Goal: Task Accomplishment & Management: Complete application form

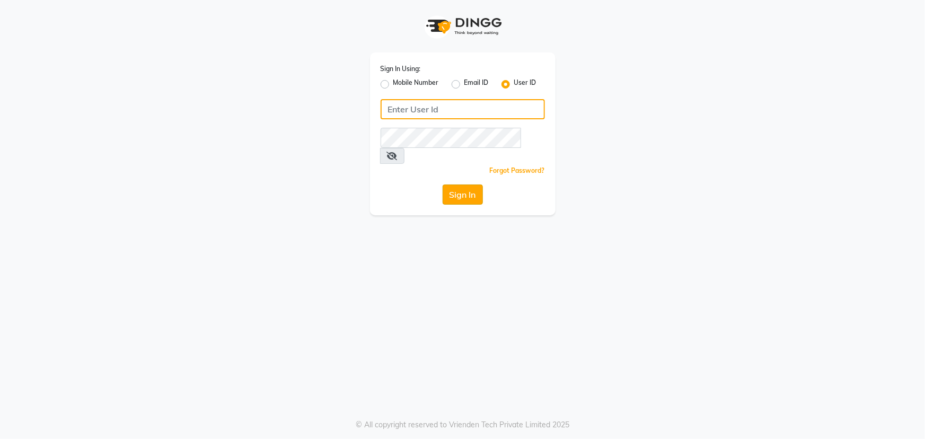
type input "e1784-06"
click at [477, 185] on button "Sign In" at bounding box center [463, 195] width 40 height 20
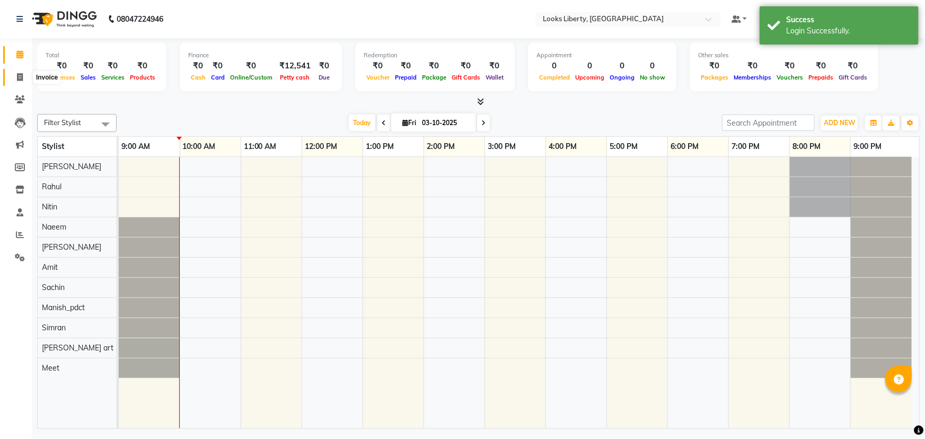
click at [11, 75] on span at bounding box center [20, 78] width 19 height 12
select select "service"
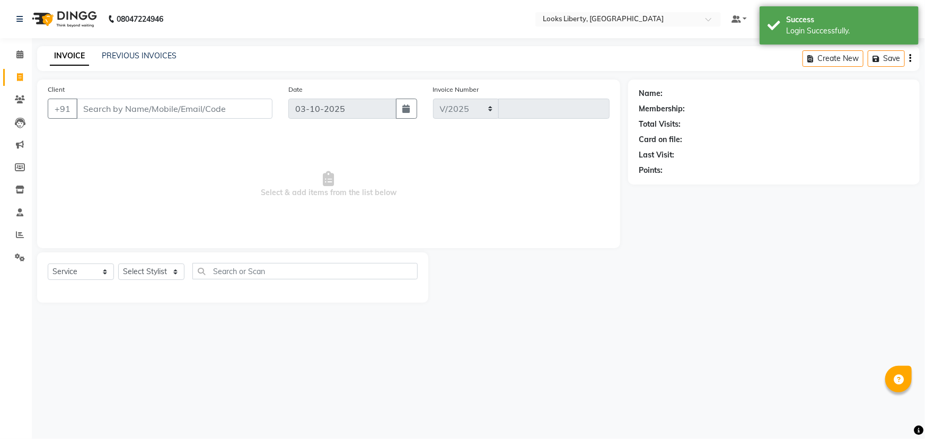
select select "4321"
type input "2886"
click at [121, 103] on input "Client" at bounding box center [174, 109] width 196 height 20
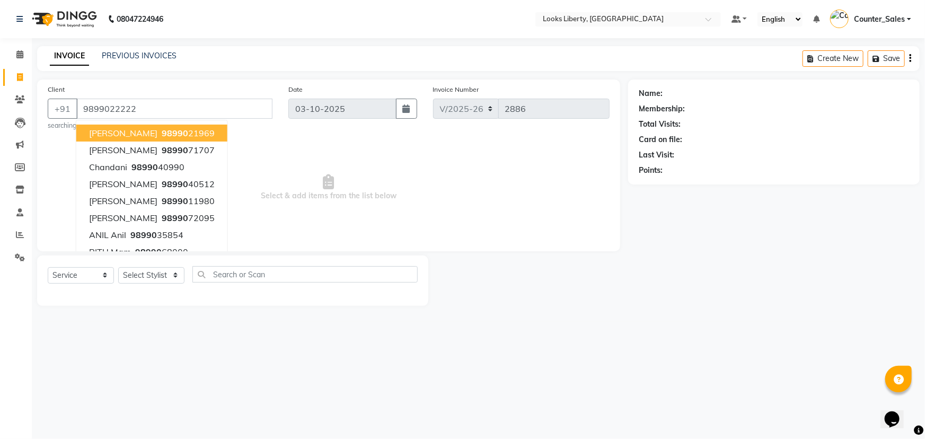
type input "9899022222"
select select "1: Object"
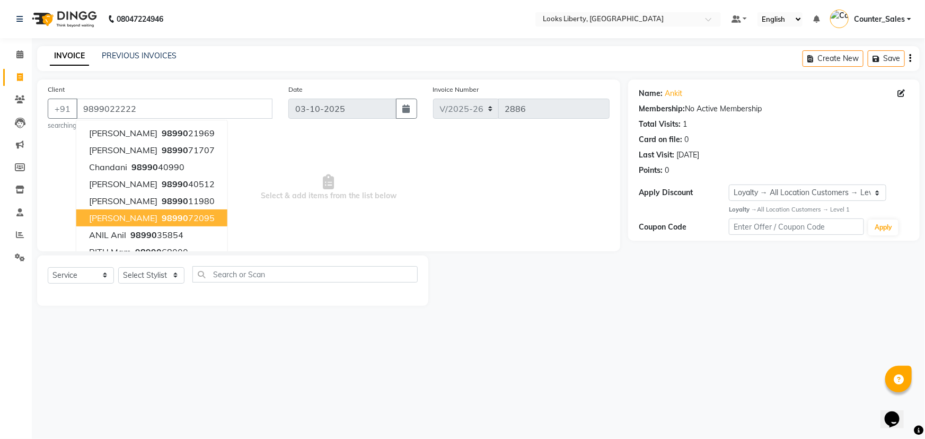
click at [453, 191] on span "Select & add items from the list below" at bounding box center [329, 188] width 562 height 106
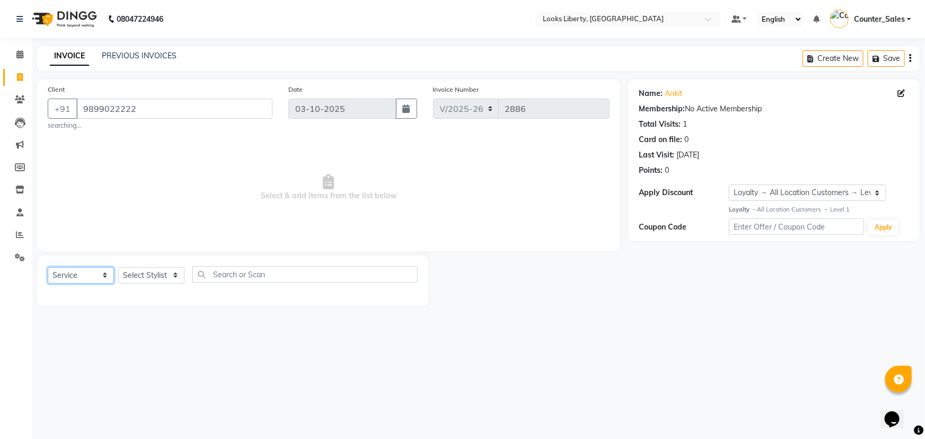
click at [85, 270] on select "Select Service Product Membership Package Voucher Prepaid Gift Card" at bounding box center [81, 275] width 66 height 16
select select "product"
click at [48, 267] on select "Select Service Product Membership Package Voucher Prepaid Gift Card" at bounding box center [81, 275] width 66 height 16
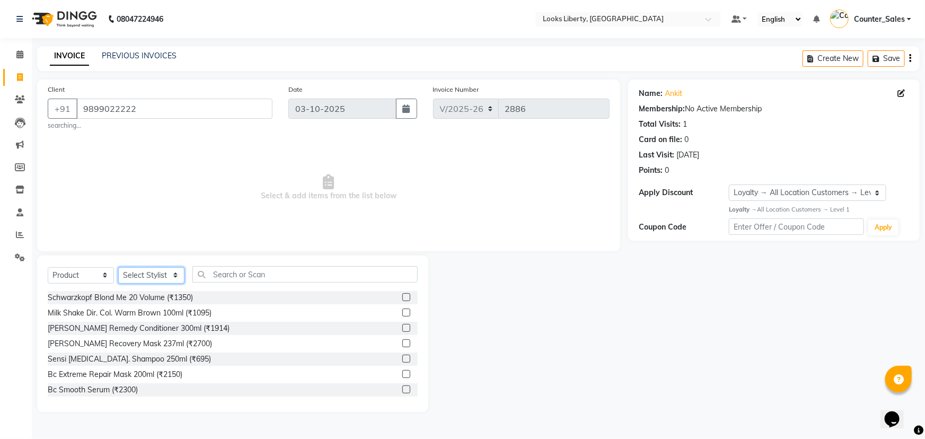
click at [130, 278] on select "Select Stylist [PERSON_NAME] art Counter_Sales Manish_pdct Meet [PERSON_NAME] […" at bounding box center [151, 275] width 66 height 16
select select "23778"
click at [118, 267] on select "Select Stylist [PERSON_NAME] art Counter_Sales Manish_pdct Meet [PERSON_NAME] […" at bounding box center [151, 275] width 66 height 16
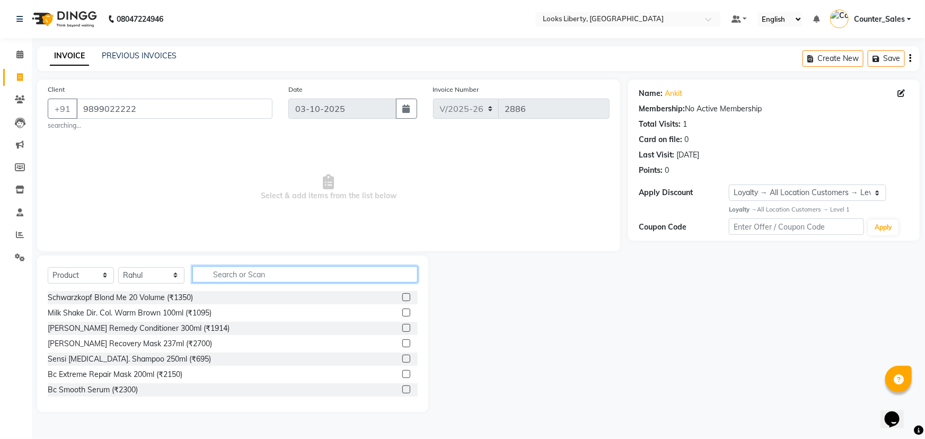
click at [233, 278] on input "text" at bounding box center [305, 274] width 225 height 16
type input "3474636400195"
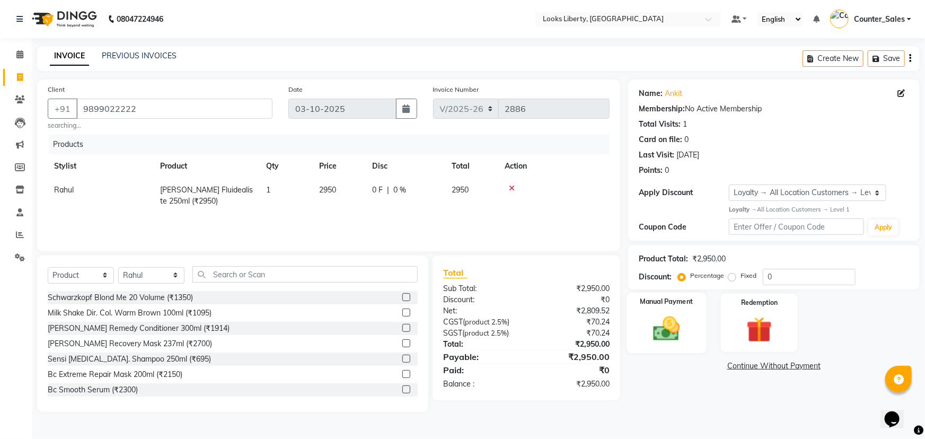
click at [679, 322] on img at bounding box center [666, 328] width 43 height 31
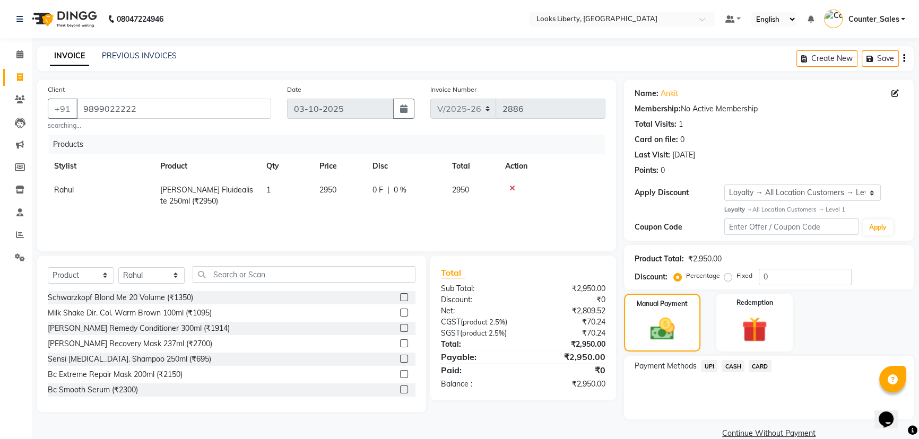
click at [729, 366] on span "CASH" at bounding box center [732, 366] width 23 height 12
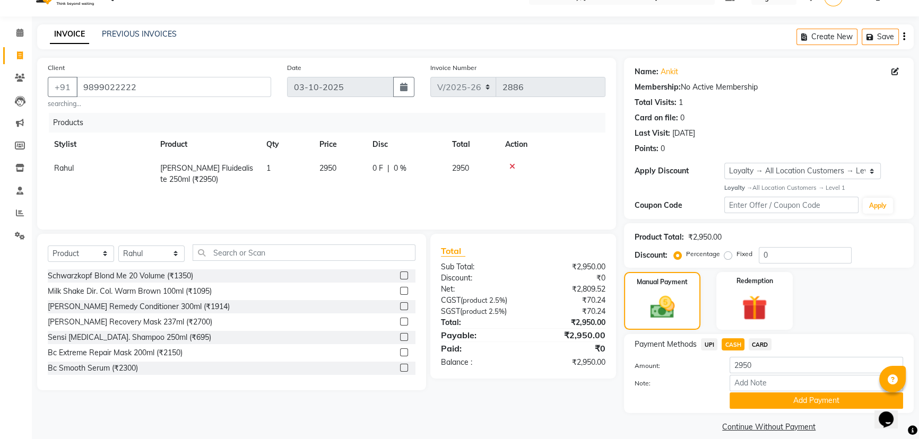
scroll to position [33, 0]
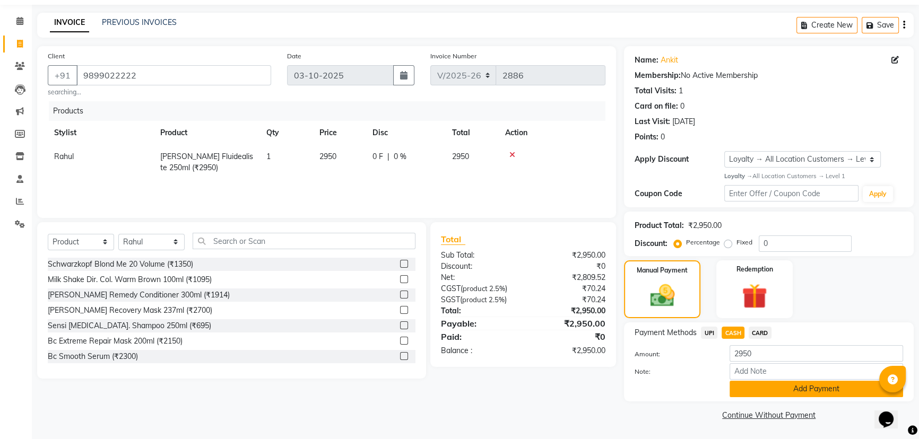
click at [773, 387] on button "Add Payment" at bounding box center [815, 389] width 173 height 16
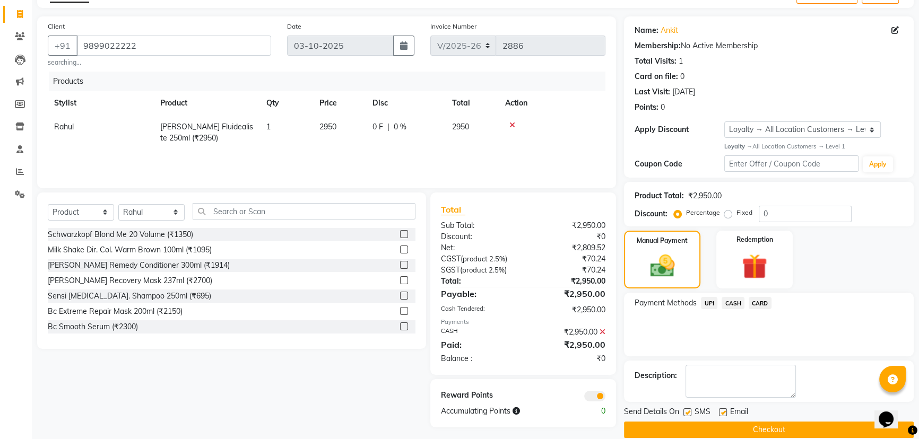
scroll to position [77, 0]
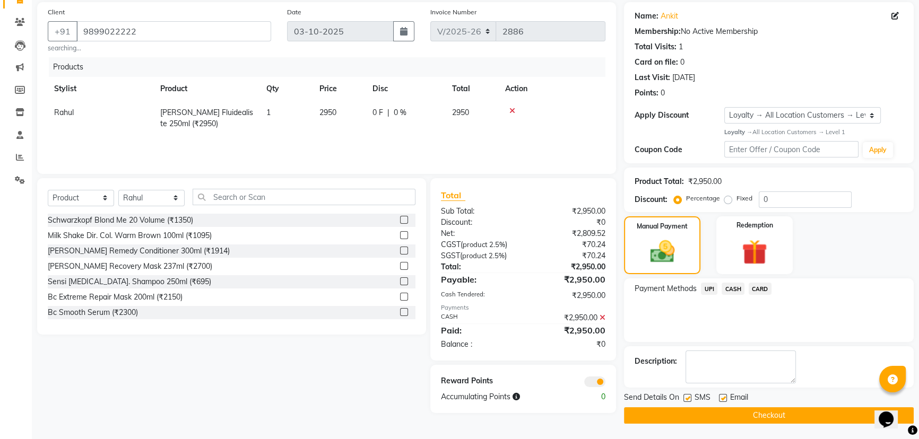
click at [705, 414] on button "Checkout" at bounding box center [769, 415] width 290 height 16
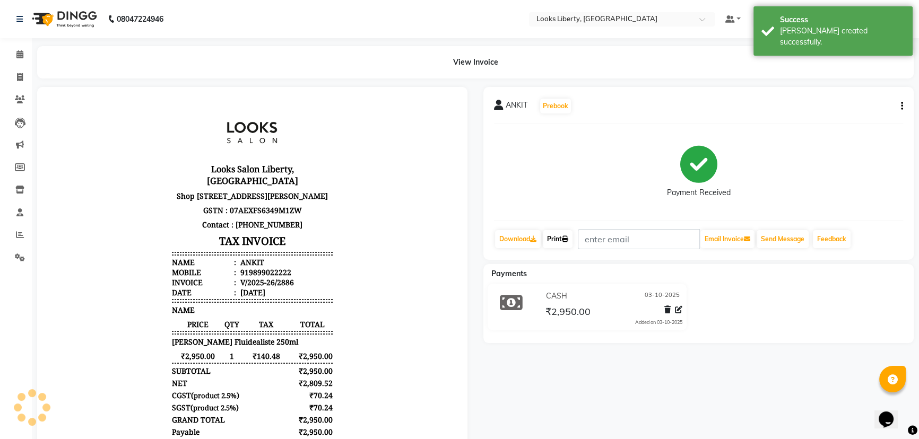
click at [559, 237] on link "Print" at bounding box center [558, 239] width 30 height 18
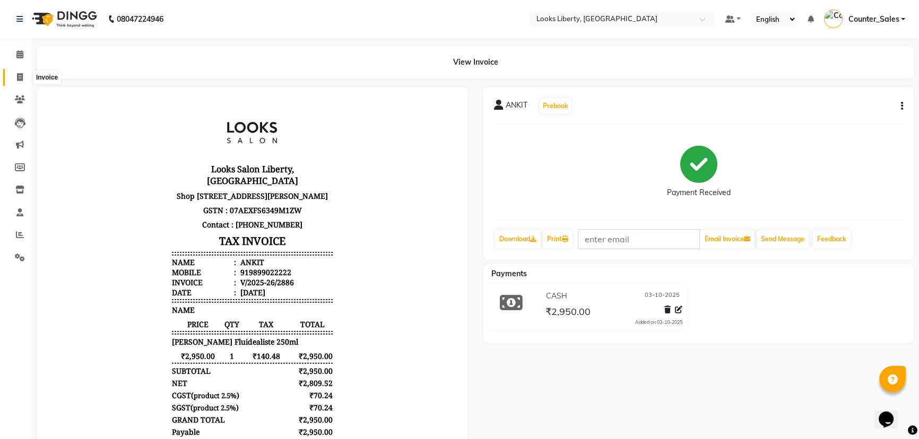
click at [17, 73] on icon at bounding box center [20, 77] width 6 height 8
select select "service"
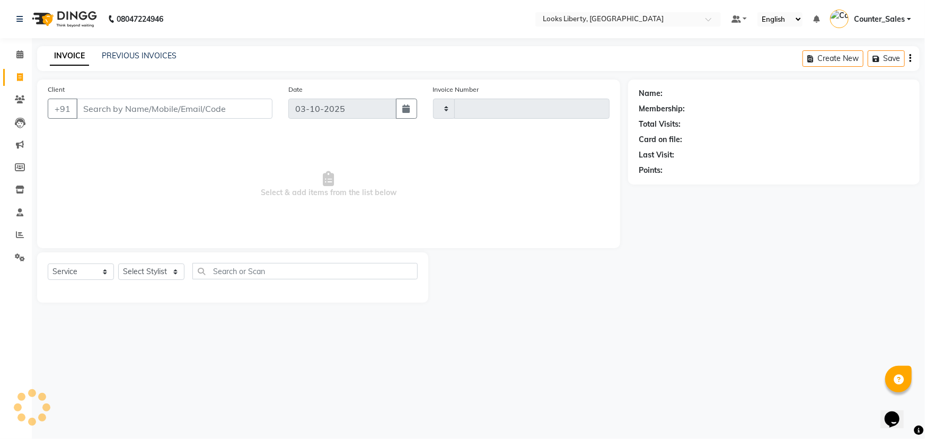
type input "2887"
select select "4321"
click at [20, 49] on span at bounding box center [20, 55] width 19 height 12
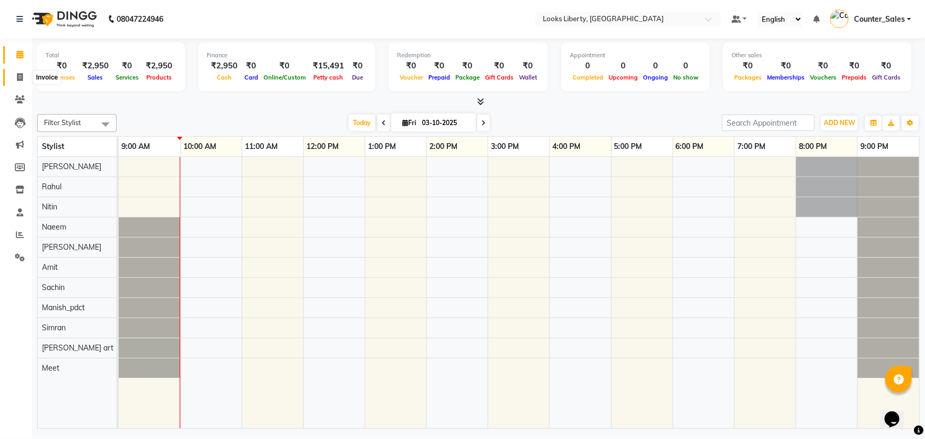
click at [19, 74] on icon at bounding box center [20, 77] width 6 height 8
select select "service"
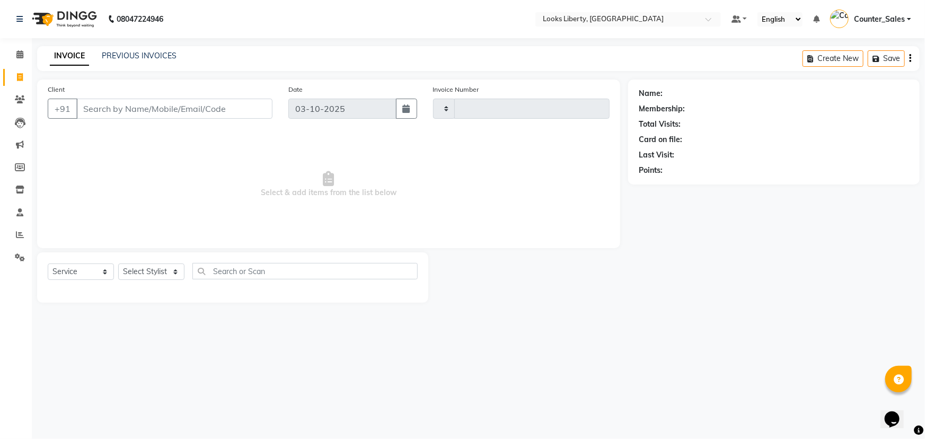
type input "2887"
select select "4321"
click at [107, 109] on input "Client" at bounding box center [174, 109] width 196 height 20
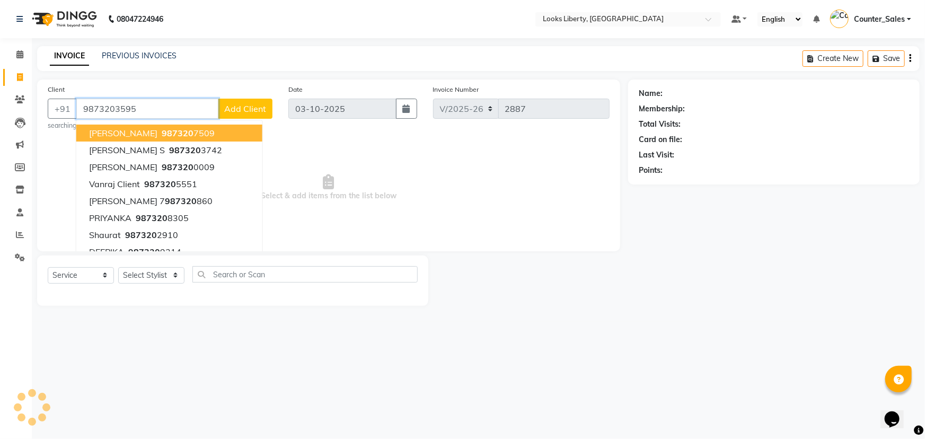
type input "9873203595"
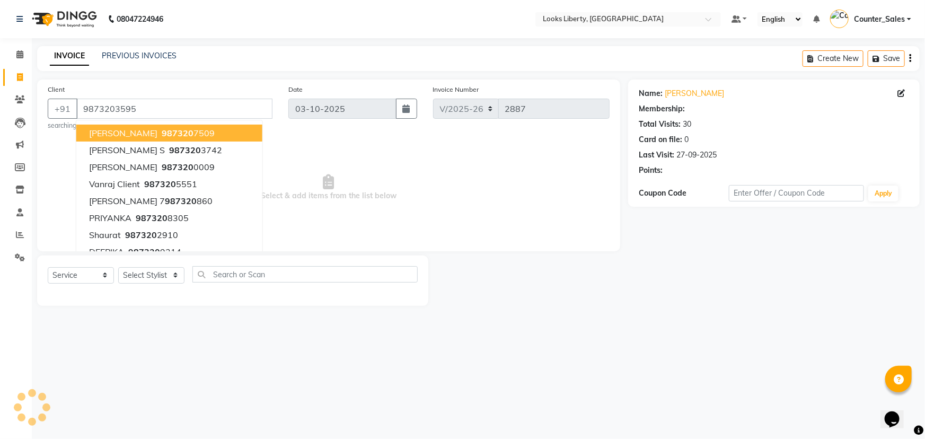
select select "1: Object"
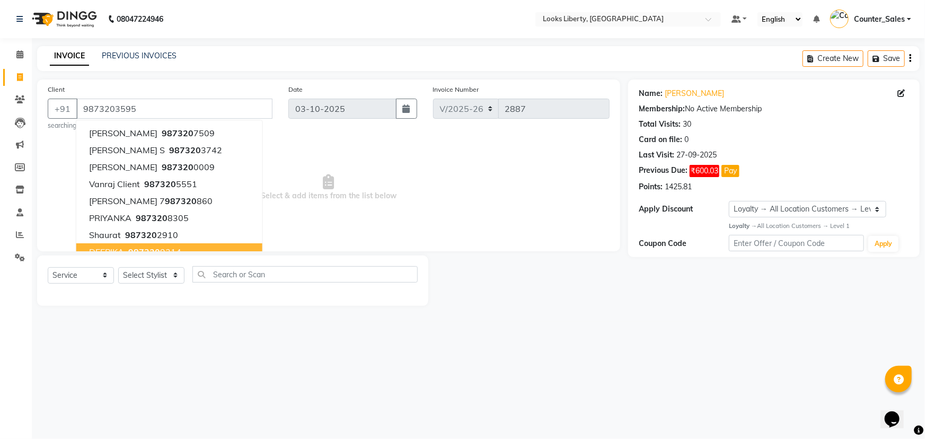
drag, startPoint x: 392, startPoint y: 167, endPoint x: 394, endPoint y: 173, distance: 6.6
click at [394, 171] on span "Select & add items from the list below" at bounding box center [329, 188] width 562 height 106
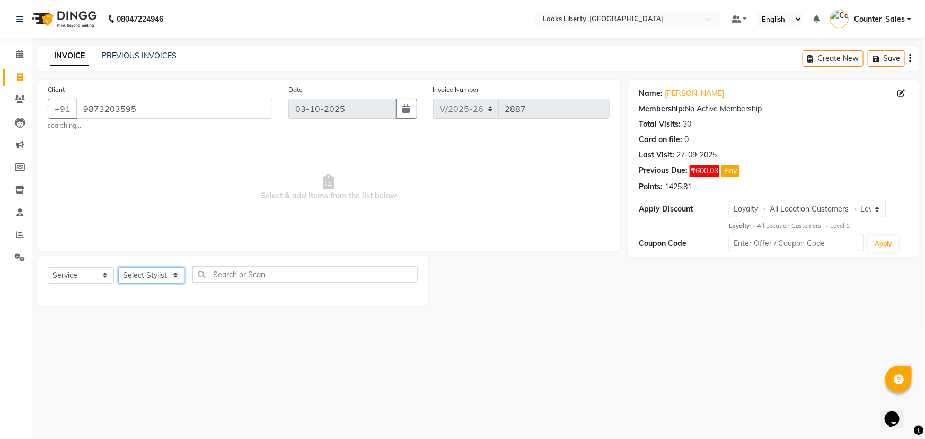
click at [155, 269] on select "Select Stylist [PERSON_NAME] art Counter_Sales Manish_pdct Meet [PERSON_NAME] […" at bounding box center [151, 275] width 66 height 16
click at [168, 277] on select "Select Stylist [PERSON_NAME] art Counter_Sales Manish_pdct Meet [PERSON_NAME] […" at bounding box center [151, 275] width 66 height 16
select select "40734"
click at [118, 267] on select "Select Stylist [PERSON_NAME] art Counter_Sales Manish_pdct Meet [PERSON_NAME] […" at bounding box center [151, 275] width 66 height 16
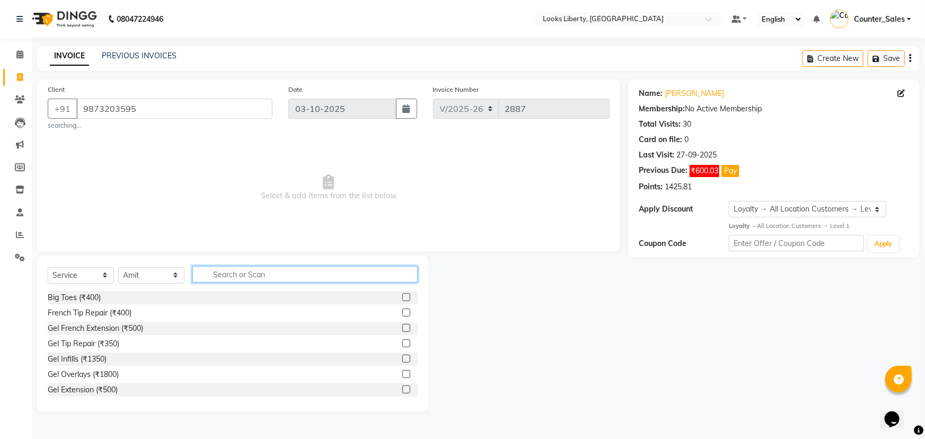
click at [263, 276] on input "text" at bounding box center [305, 274] width 225 height 16
type input "CUT"
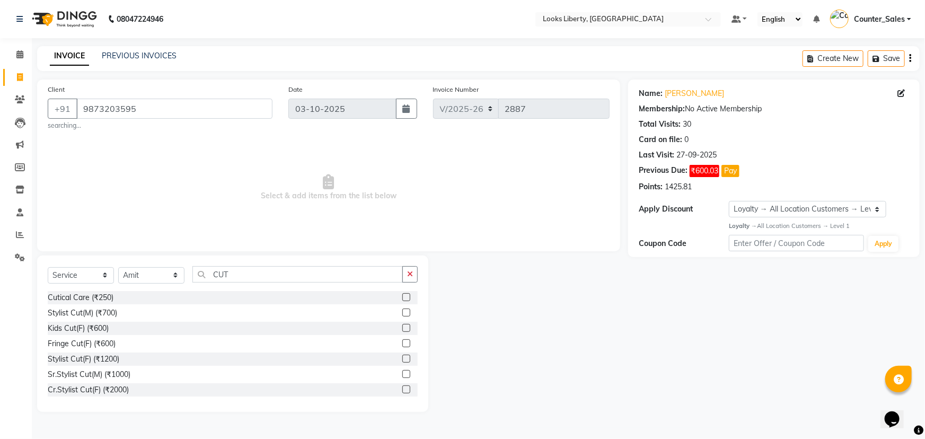
drag, startPoint x: 89, startPoint y: 312, endPoint x: 142, endPoint y: 277, distance: 63.1
click at [94, 309] on div "Stylist Cut(M) (₹700)" at bounding box center [82, 313] width 69 height 11
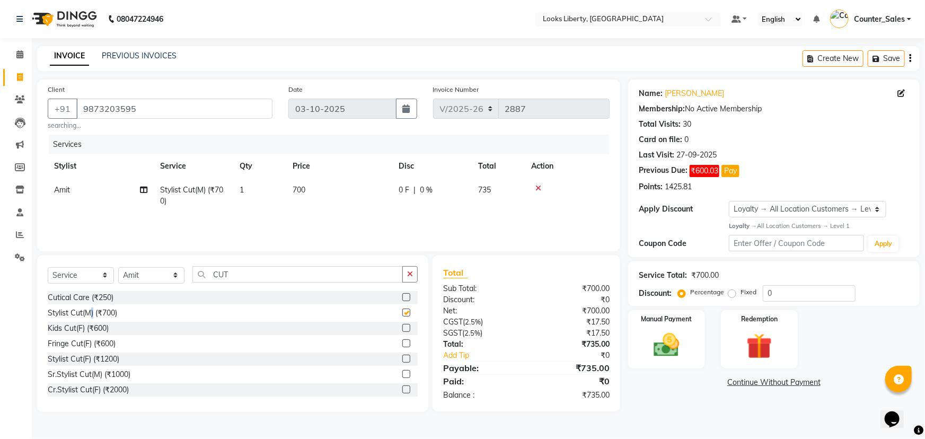
checkbox input "false"
click at [329, 197] on td "700" at bounding box center [339, 195] width 106 height 35
select select "40734"
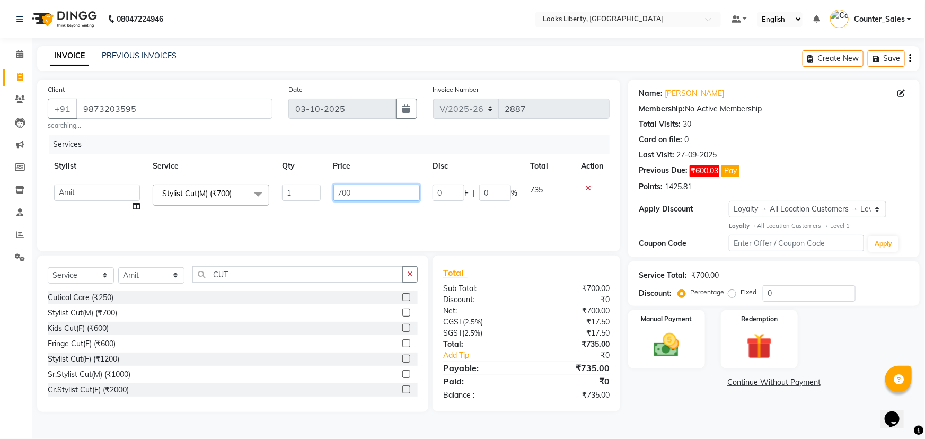
click at [357, 194] on input "700" at bounding box center [377, 193] width 87 height 16
type input "7"
type input "5"
type input "550"
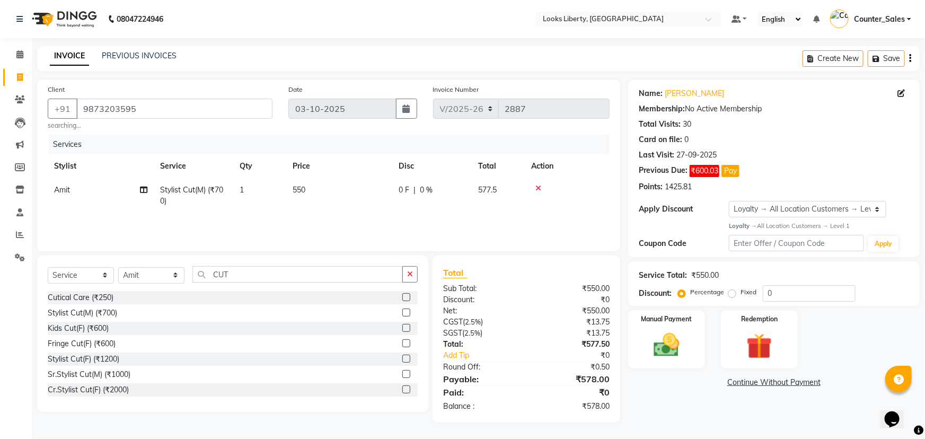
click at [356, 212] on td "550" at bounding box center [339, 195] width 106 height 35
select select "40734"
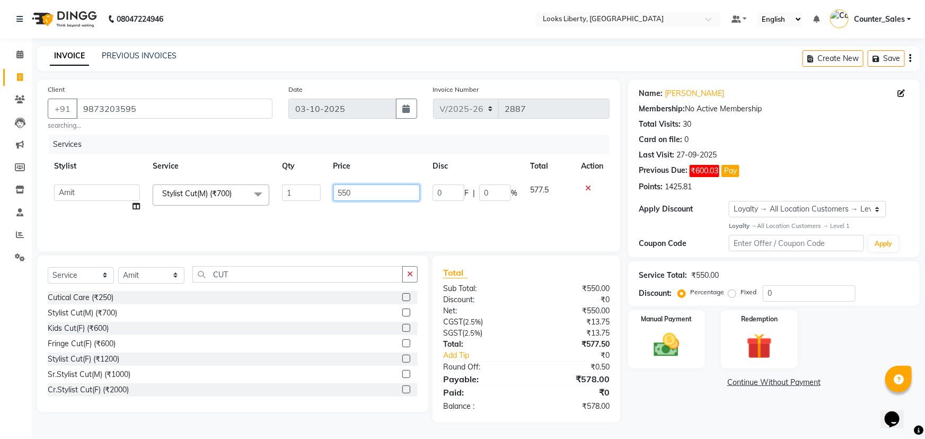
click at [371, 190] on input "550" at bounding box center [377, 193] width 87 height 16
type input "5"
type input "580"
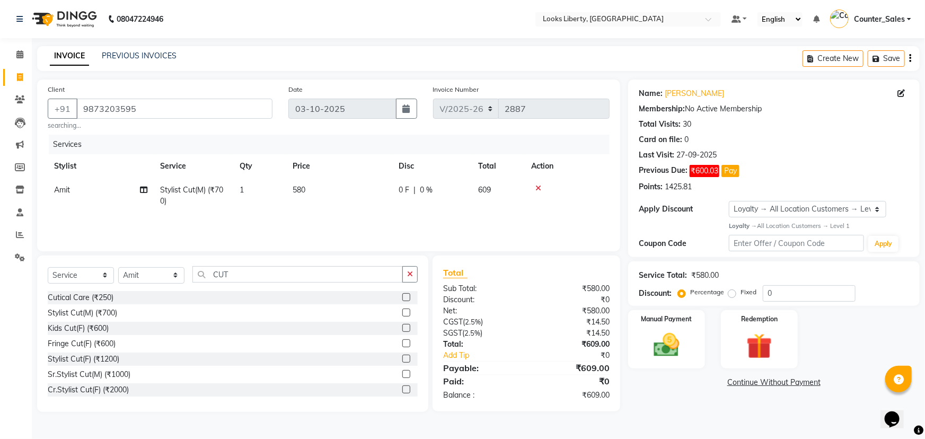
click at [400, 228] on div "Services Stylist Service Qty Price Disc Total Action Amit Stylist Cut(M) (₹700)…" at bounding box center [329, 188] width 562 height 106
click at [342, 175] on th "Price" at bounding box center [339, 166] width 106 height 24
click at [344, 186] on td "580" at bounding box center [339, 195] width 106 height 35
select select "40734"
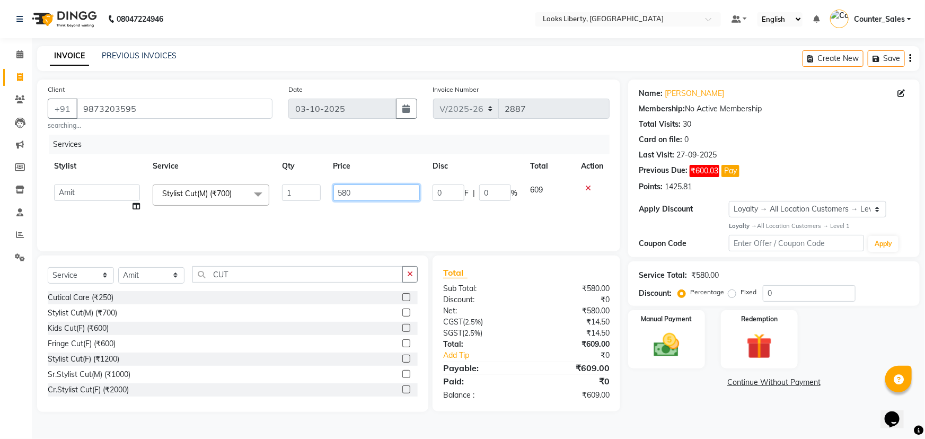
click at [363, 197] on input "580" at bounding box center [377, 193] width 87 height 16
type input "575"
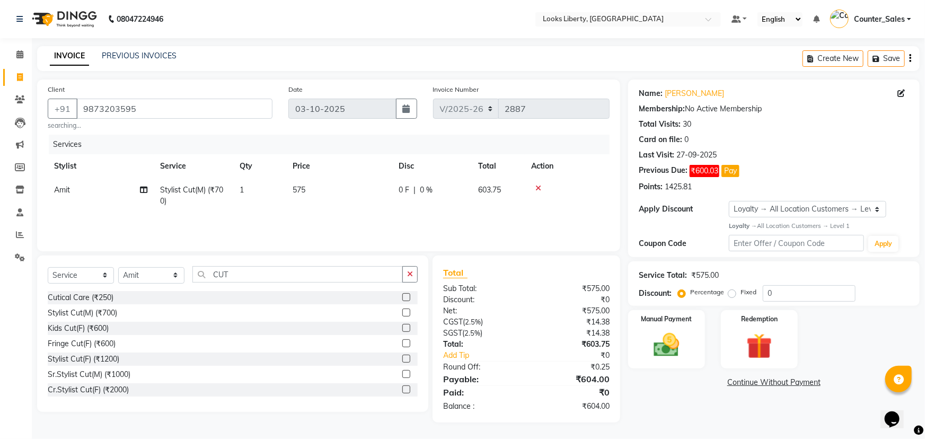
click at [382, 216] on div "Services Stylist Service Qty Price Disc Total Action Amit Stylist Cut(M) (₹700)…" at bounding box center [329, 188] width 562 height 106
click at [336, 187] on td "575" at bounding box center [339, 195] width 106 height 35
select select "40734"
click at [367, 184] on td "575" at bounding box center [376, 198] width 99 height 40
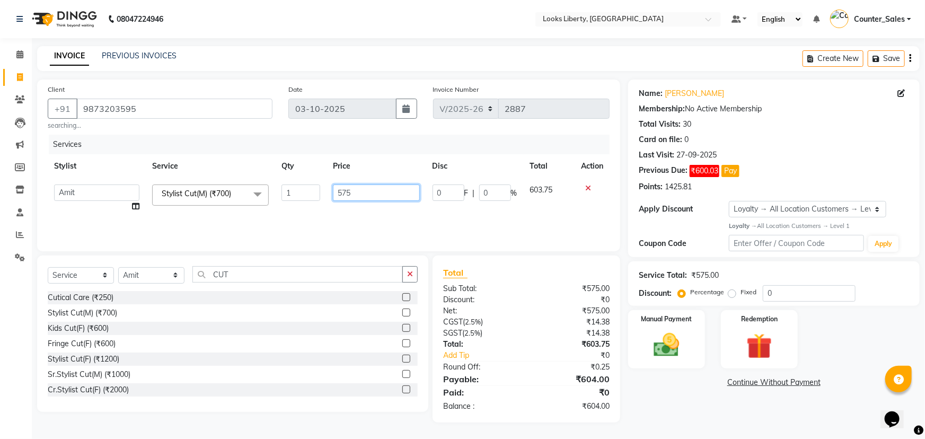
click at [367, 193] on input "575" at bounding box center [376, 193] width 86 height 16
type input "573"
click at [392, 218] on div "Services Stylist Service Qty Price Disc Total Action [PERSON_NAME] Anjali_nail …" at bounding box center [329, 188] width 562 height 106
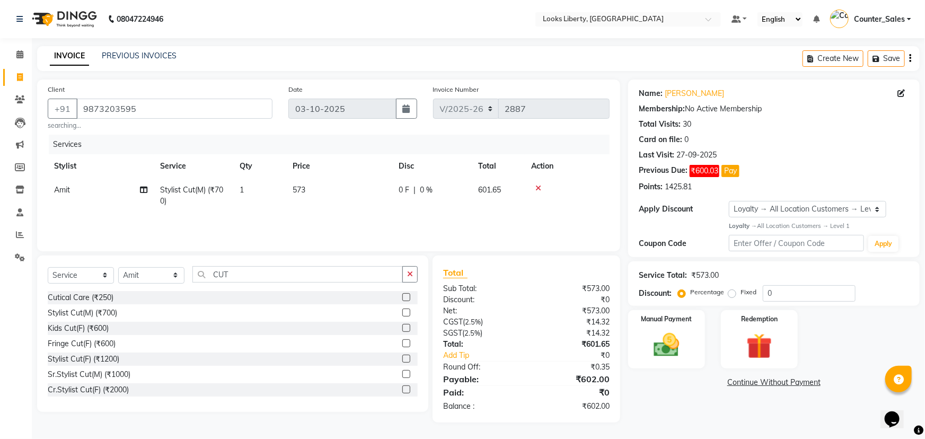
click at [344, 188] on td "573" at bounding box center [339, 195] width 106 height 35
select select "40734"
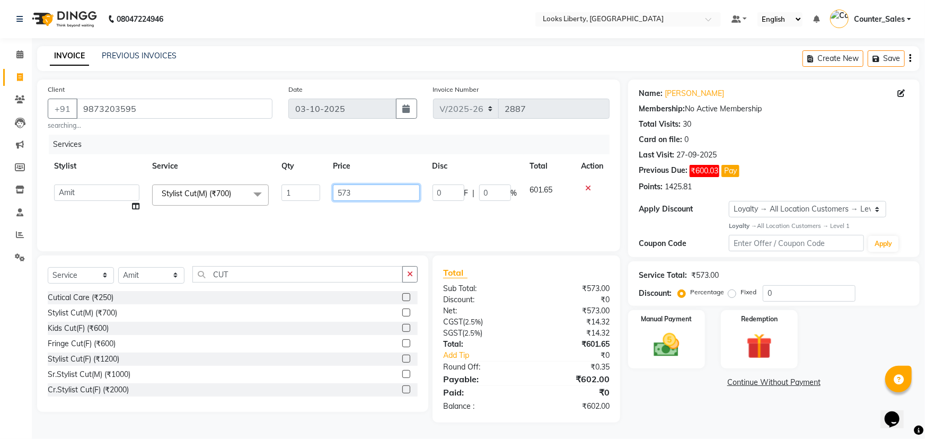
click at [357, 188] on input "573" at bounding box center [376, 193] width 86 height 16
type input "571"
click at [387, 219] on div "Services Stylist Service Qty Price Disc Total Action [PERSON_NAME] Anjali_nail …" at bounding box center [329, 188] width 562 height 106
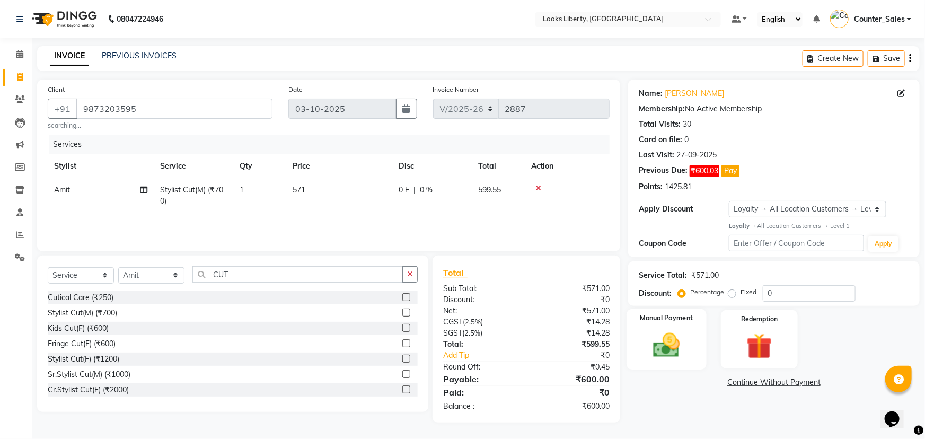
click at [674, 337] on img at bounding box center [666, 345] width 43 height 31
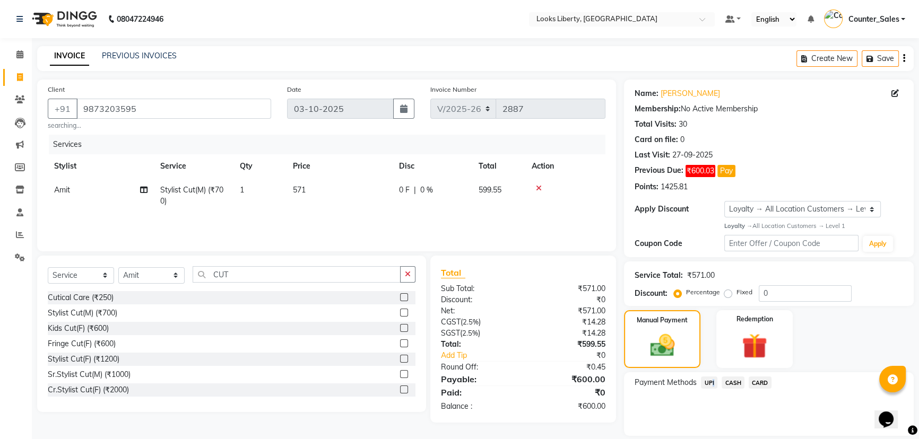
click at [708, 382] on span "UPI" at bounding box center [709, 383] width 16 height 12
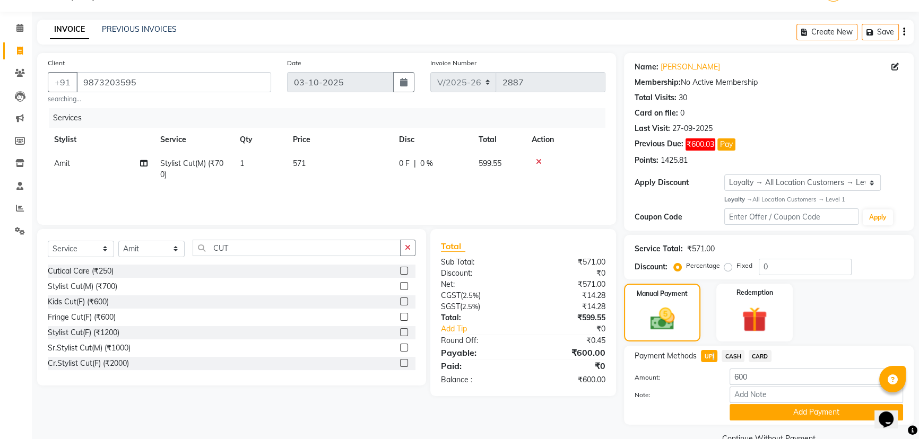
scroll to position [50, 0]
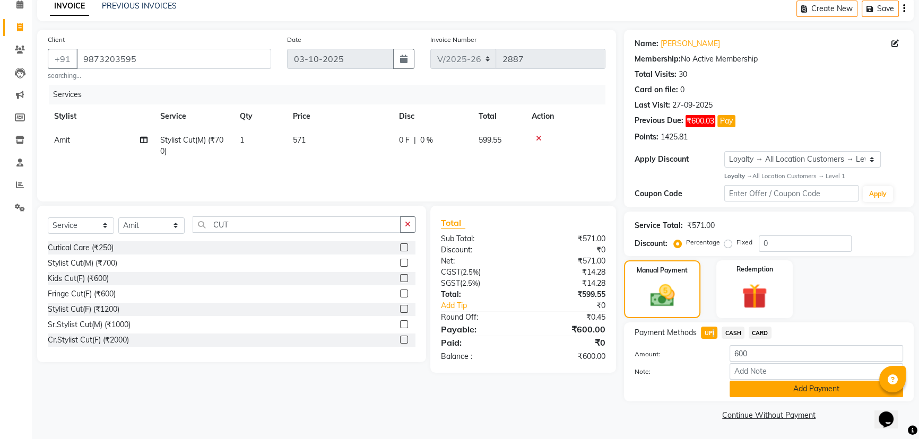
click at [789, 386] on button "Add Payment" at bounding box center [815, 389] width 173 height 16
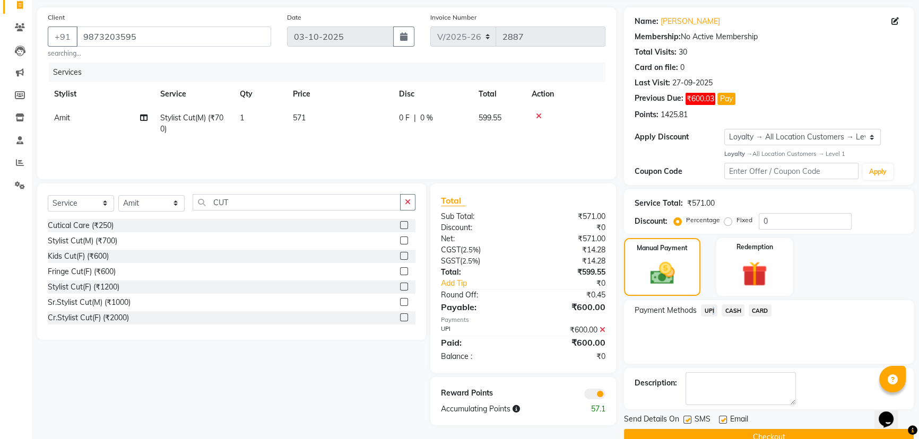
scroll to position [94, 0]
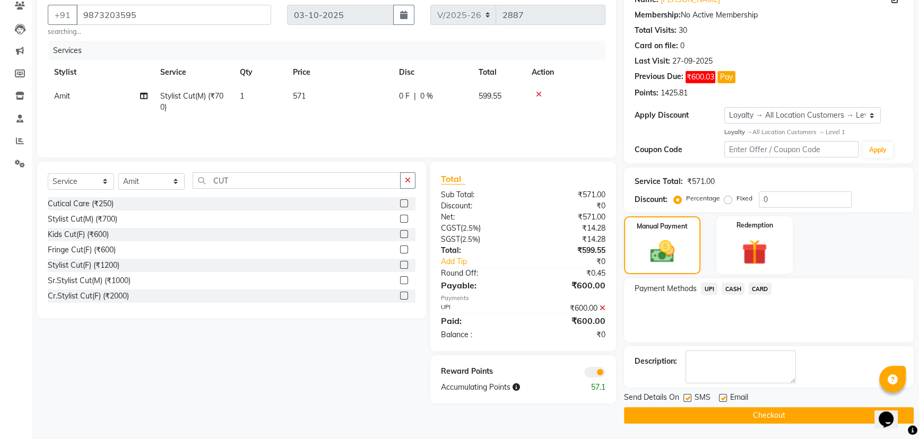
click at [597, 373] on span at bounding box center [594, 372] width 21 height 11
click at [605, 374] on input "checkbox" at bounding box center [605, 374] width 0 height 0
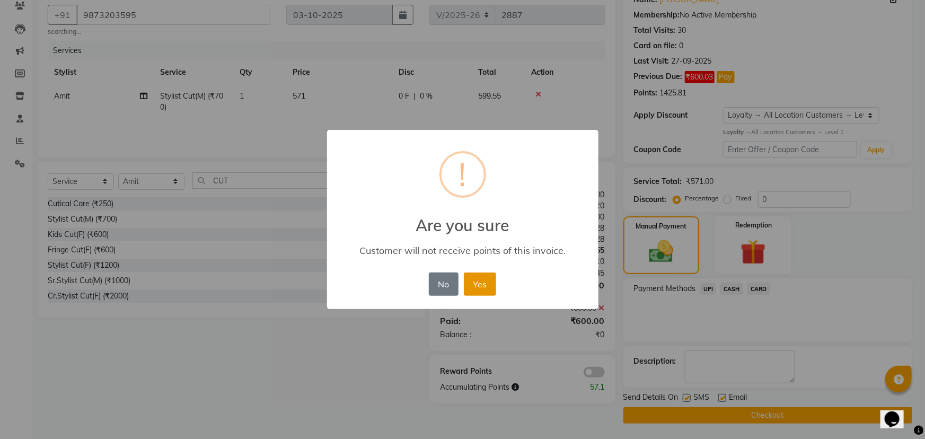
click at [474, 277] on button "Yes" at bounding box center [480, 284] width 32 height 23
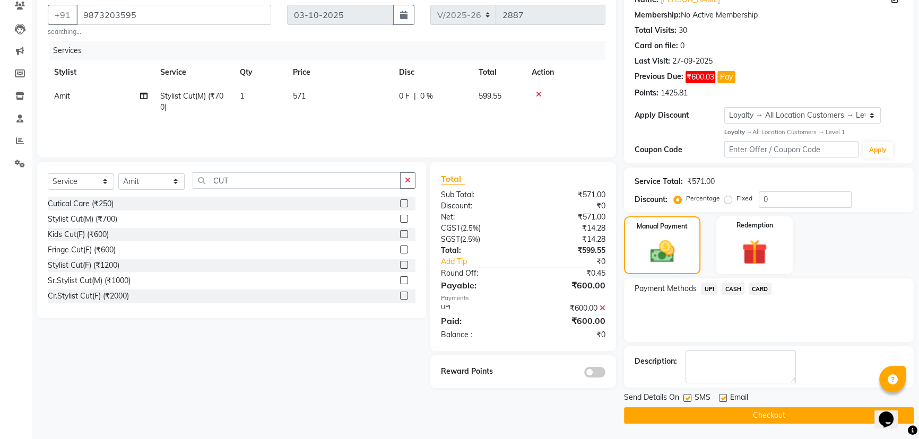
click at [693, 408] on button "Checkout" at bounding box center [769, 415] width 290 height 16
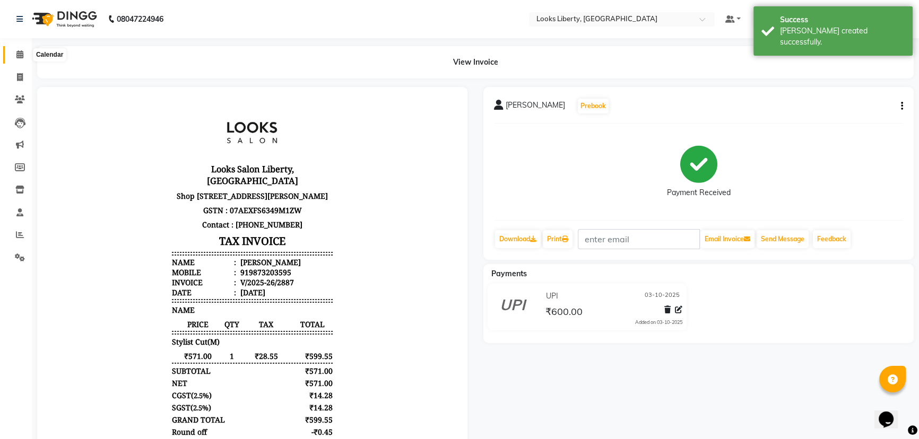
click at [15, 53] on span at bounding box center [20, 55] width 19 height 12
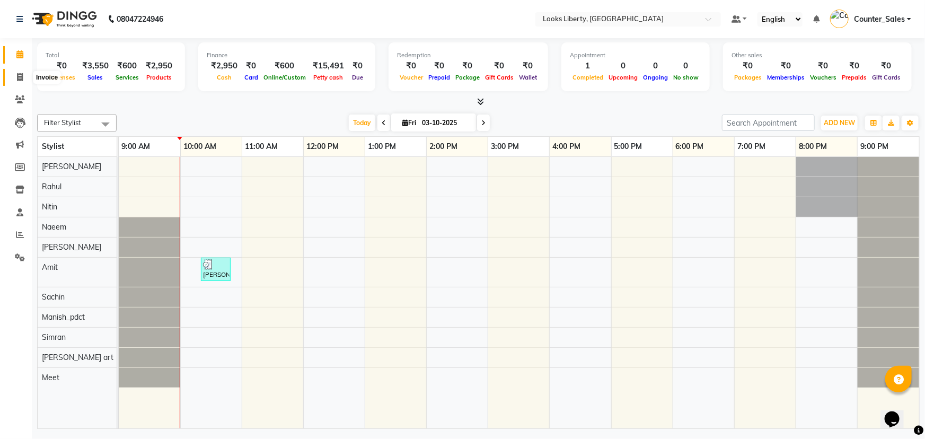
click at [17, 73] on icon at bounding box center [20, 77] width 6 height 8
select select "service"
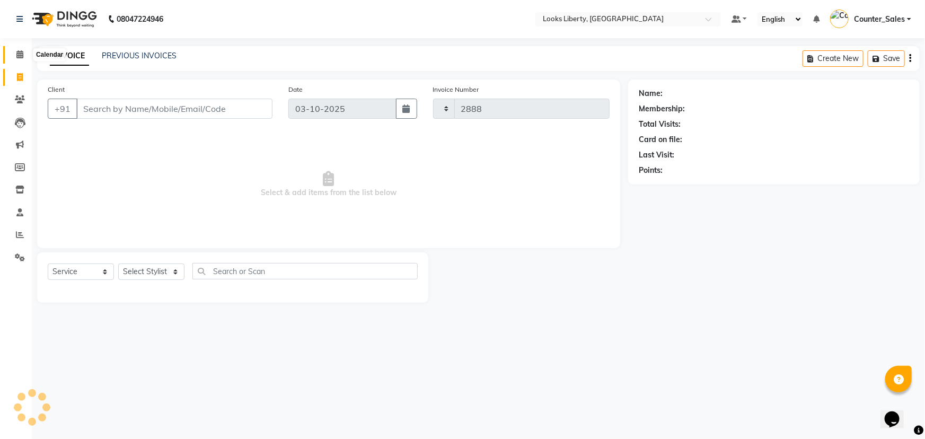
click at [17, 53] on icon at bounding box center [19, 54] width 7 height 8
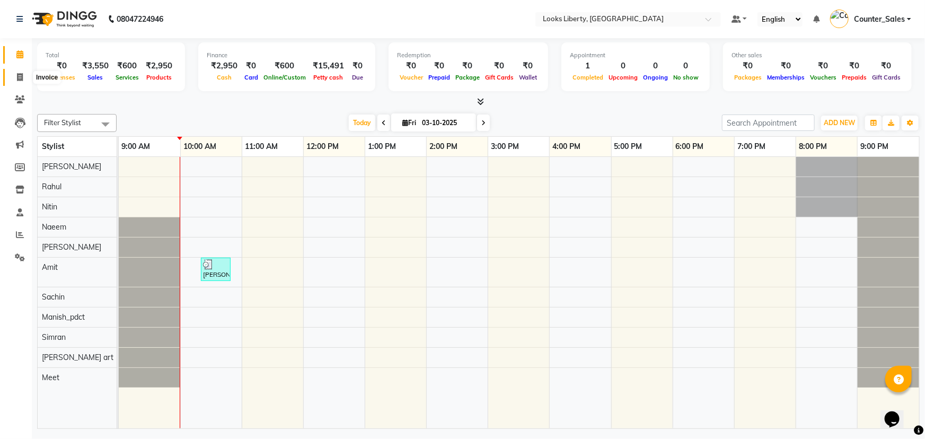
click at [21, 74] on icon at bounding box center [20, 77] width 6 height 8
select select "service"
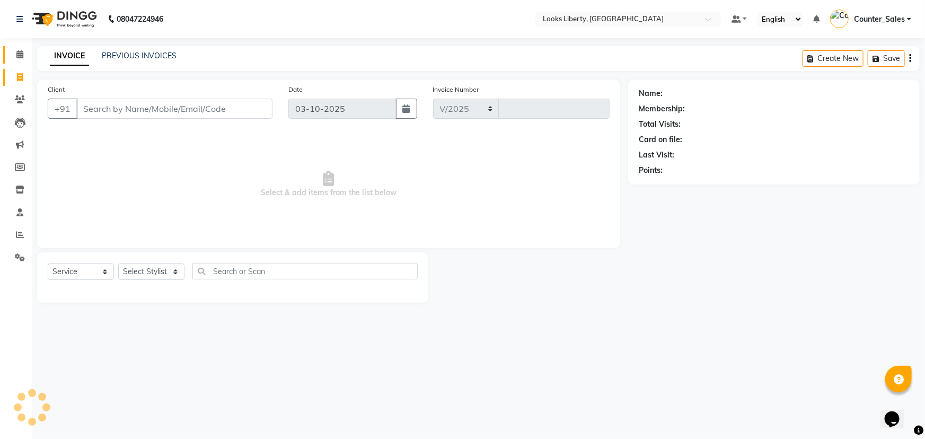
select select "4321"
type input "2888"
click at [431, 179] on span "Select & add items from the list below" at bounding box center [329, 185] width 562 height 106
click at [843, 389] on div "08047224946 Select Location × Looks Liberty, Rohtak Road, [GEOGRAPHIC_DATA] Def…" at bounding box center [462, 219] width 925 height 439
click at [16, 48] on link "Calendar" at bounding box center [15, 55] width 25 height 18
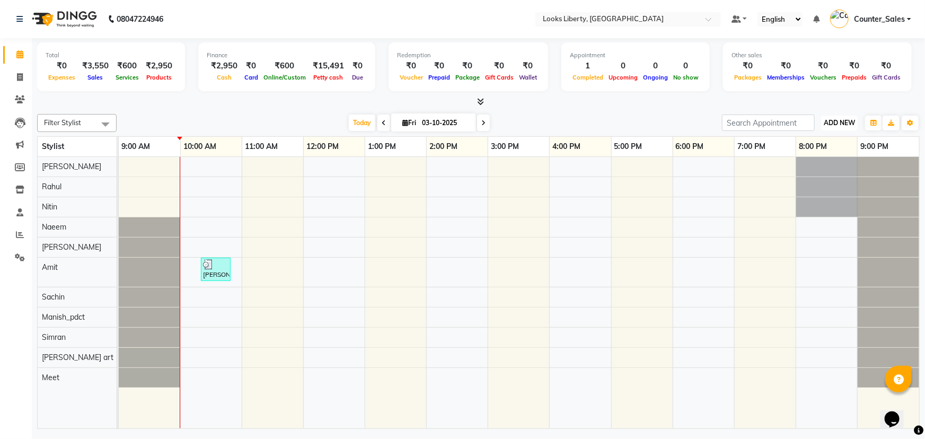
click at [833, 119] on span "ADD NEW" at bounding box center [839, 123] width 31 height 8
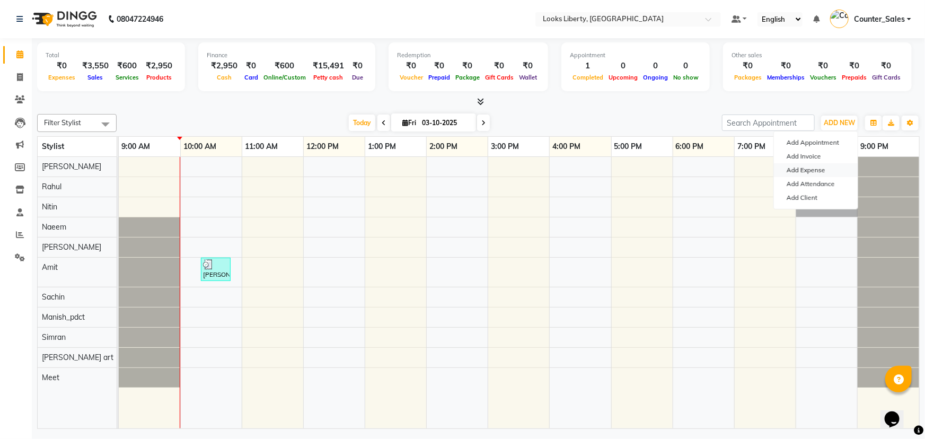
click at [818, 166] on link "Add Expense" at bounding box center [816, 170] width 84 height 14
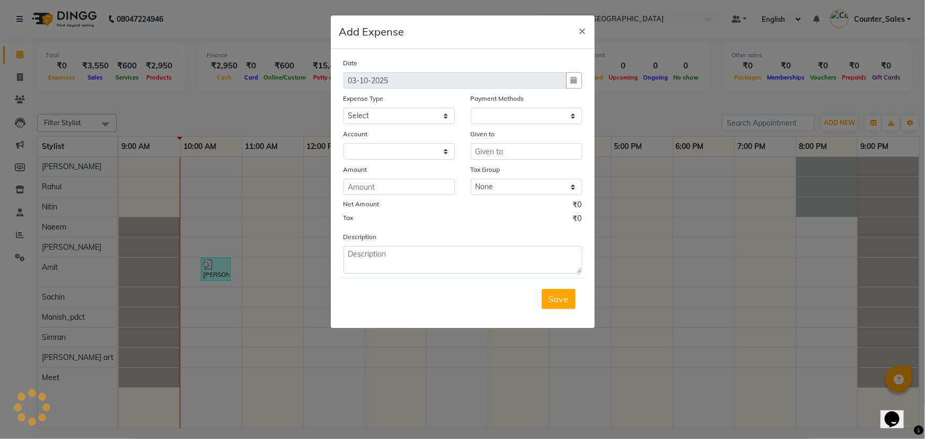
select select "1"
select select "3126"
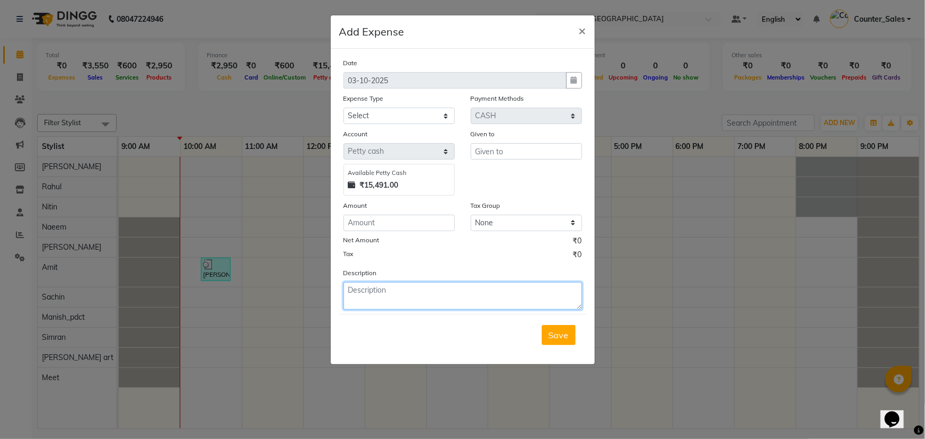
click at [449, 287] on textarea at bounding box center [463, 296] width 239 height 28
click at [373, 292] on textarea "TIP TO [PERSON_NAME]" at bounding box center [463, 296] width 239 height 28
type textarea "TIP TO [PERSON_NAME]"
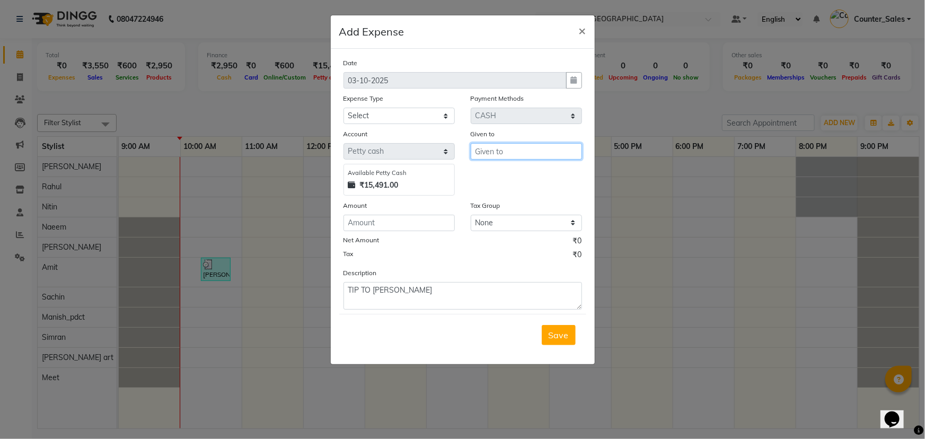
click at [500, 152] on input "text" at bounding box center [526, 151] width 111 height 16
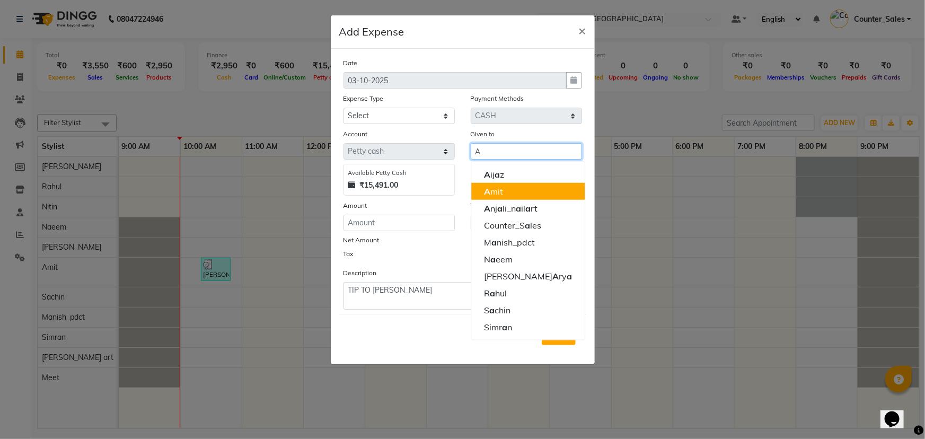
click at [508, 187] on button "A mit" at bounding box center [527, 191] width 113 height 17
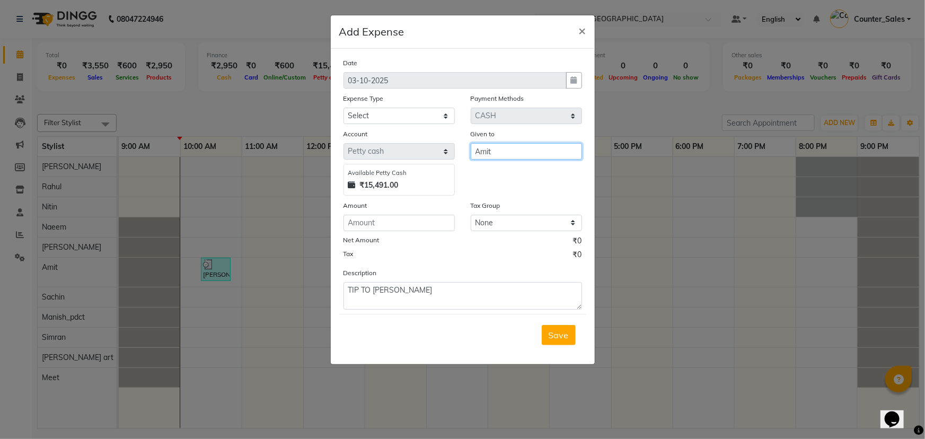
type input "Amit"
click at [388, 117] on select "Select Accommodation Aesthetics Bank Deposit BLINKIT Cash Handover Client Refun…" at bounding box center [399, 116] width 111 height 16
select select "24070"
click at [344, 108] on select "Select Accommodation Aesthetics Bank Deposit BLINKIT Cash Handover Client Refun…" at bounding box center [399, 116] width 111 height 16
click at [375, 219] on input "number" at bounding box center [399, 223] width 111 height 16
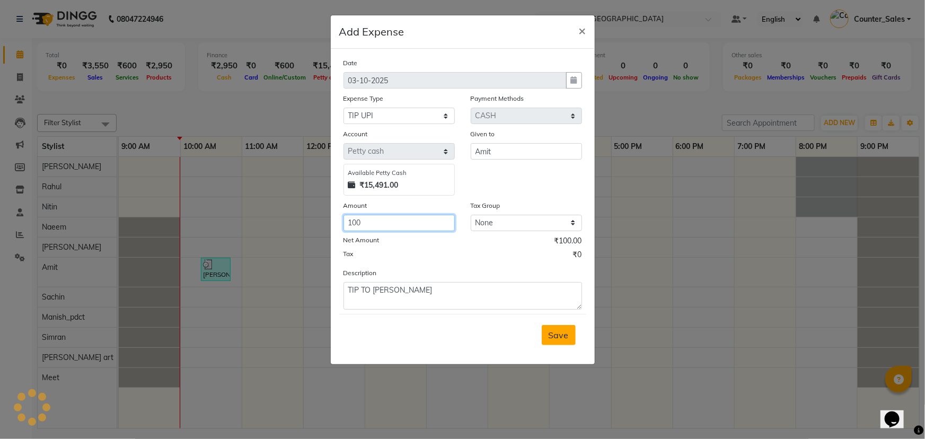
type input "100"
click at [546, 339] on button "Save" at bounding box center [559, 335] width 34 height 20
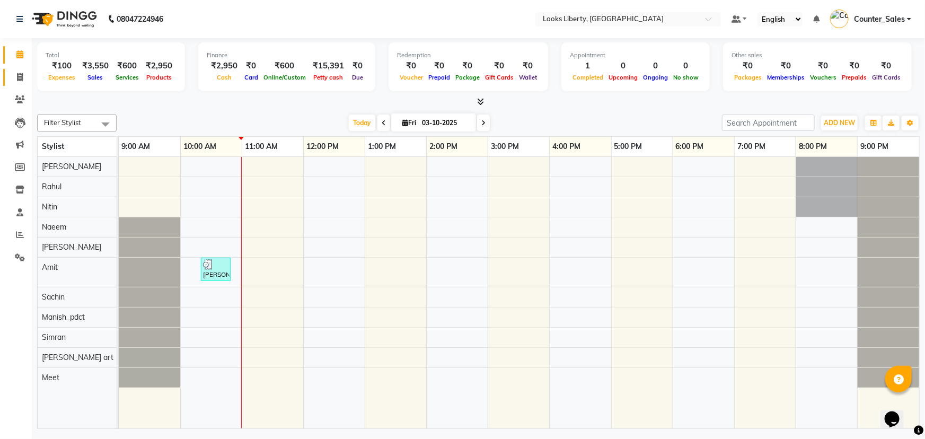
click at [9, 74] on link "Invoice" at bounding box center [15, 78] width 25 height 18
select select "4321"
select select "service"
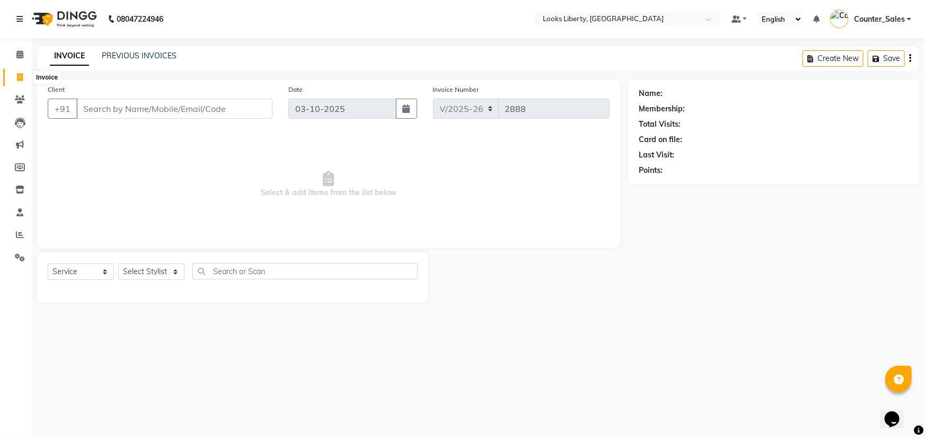
click at [14, 74] on span at bounding box center [20, 78] width 19 height 12
select select "4321"
select select "service"
click at [22, 53] on icon at bounding box center [19, 54] width 7 height 8
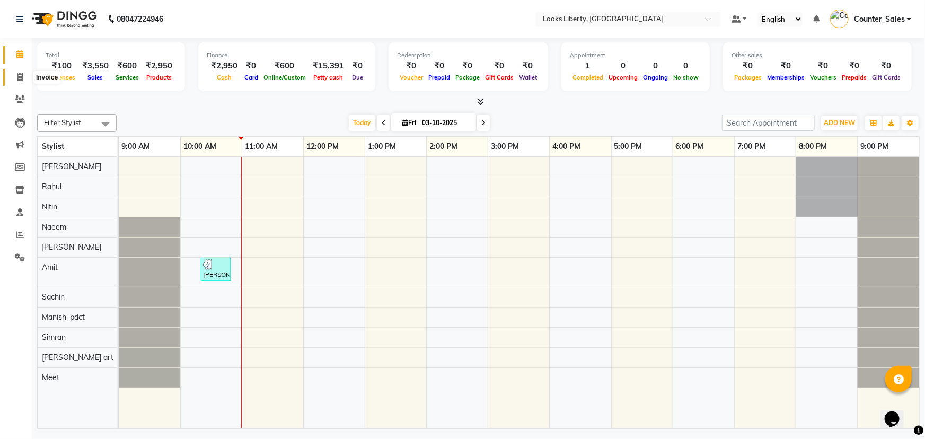
click at [17, 74] on icon at bounding box center [20, 77] width 6 height 8
select select "service"
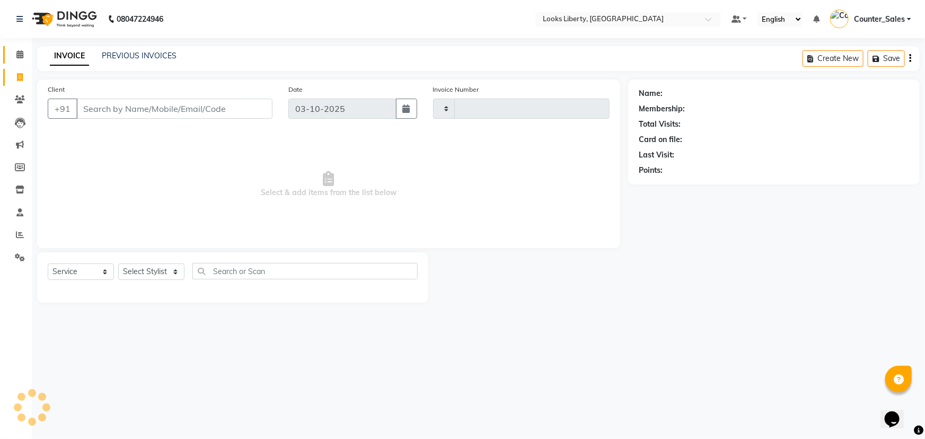
type input "2888"
select select "4321"
click at [13, 54] on span at bounding box center [20, 55] width 19 height 12
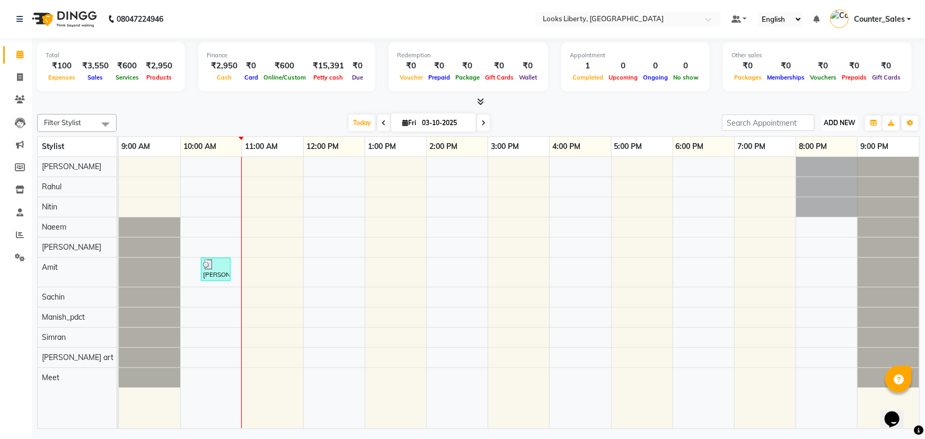
click at [837, 121] on span "ADD NEW" at bounding box center [839, 123] width 31 height 8
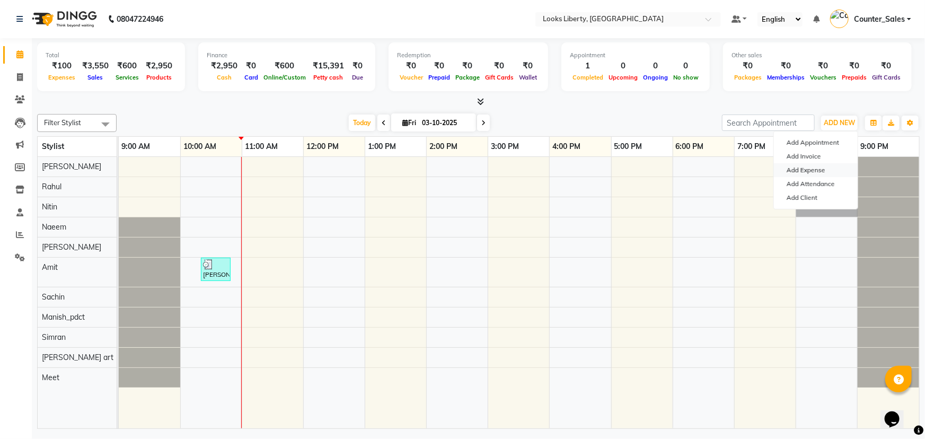
click at [819, 168] on link "Add Expense" at bounding box center [816, 170] width 84 height 14
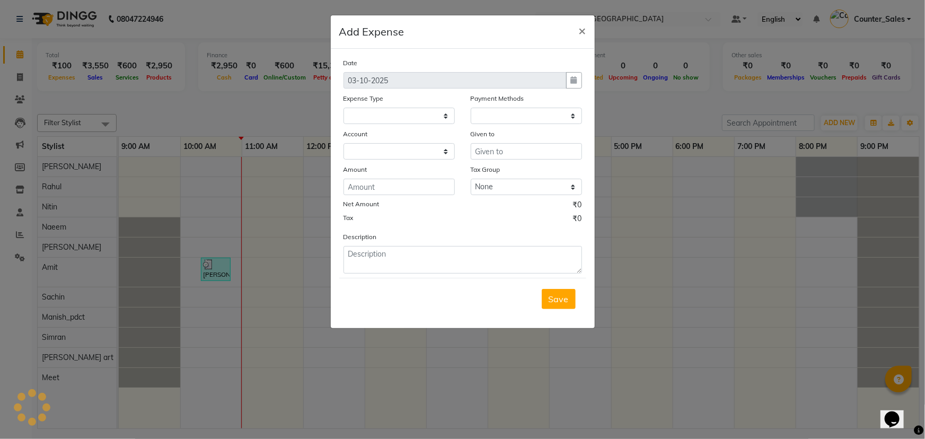
select select
click at [392, 258] on div "Date 03-10-2025 Expense Type Select Accommodation Aesthetics Bank Deposit BLINK…" at bounding box center [463, 165] width 239 height 216
select select "1"
select select "3126"
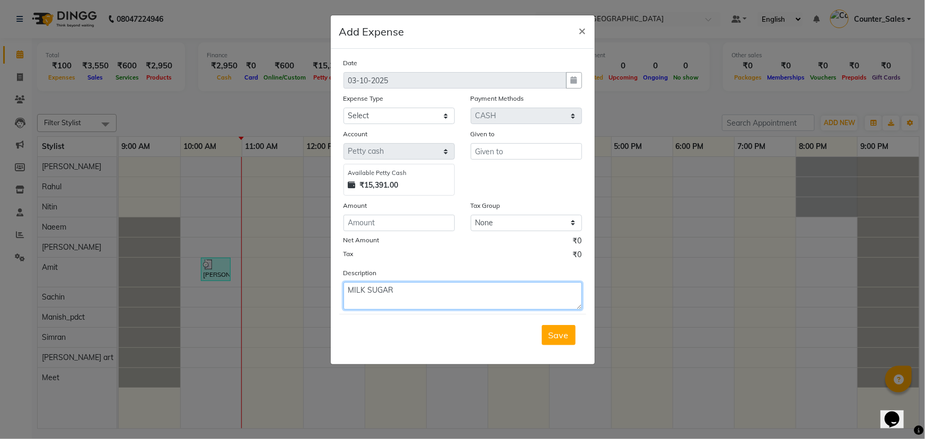
type textarea "MILK SUGAR"
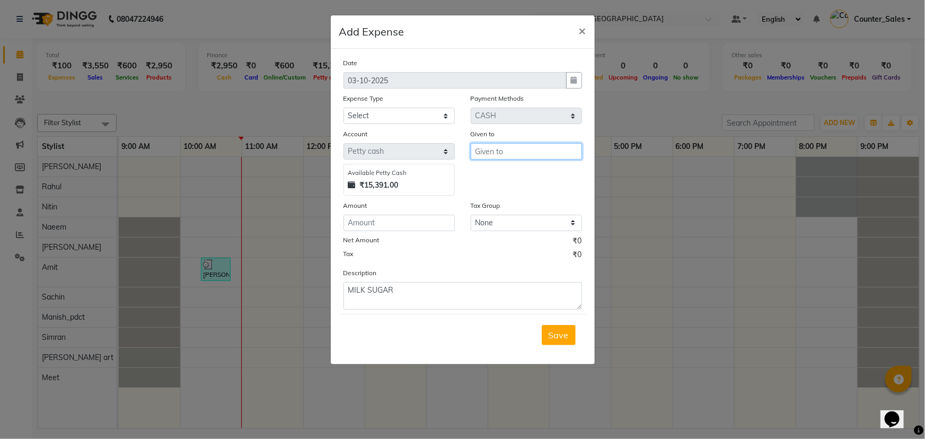
click at [530, 146] on input "text" at bounding box center [526, 151] width 111 height 16
type input "RITESH"
click at [401, 229] on input "number" at bounding box center [399, 223] width 111 height 16
type input "273"
click at [353, 116] on select "Select Accommodation Aesthetics Bank Deposit BLINKIT Cash Handover Client Refun…" at bounding box center [399, 116] width 111 height 16
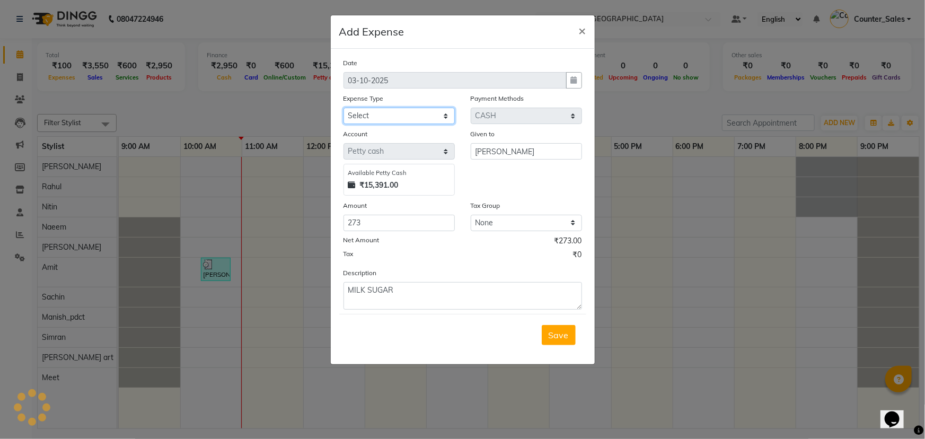
select select "24890"
click at [344, 108] on select "Select Accommodation Aesthetics Bank Deposit BLINKIT Cash Handover Client Refun…" at bounding box center [399, 116] width 111 height 16
click at [557, 339] on span "Save" at bounding box center [559, 335] width 20 height 11
